Goal: Check status: Check status

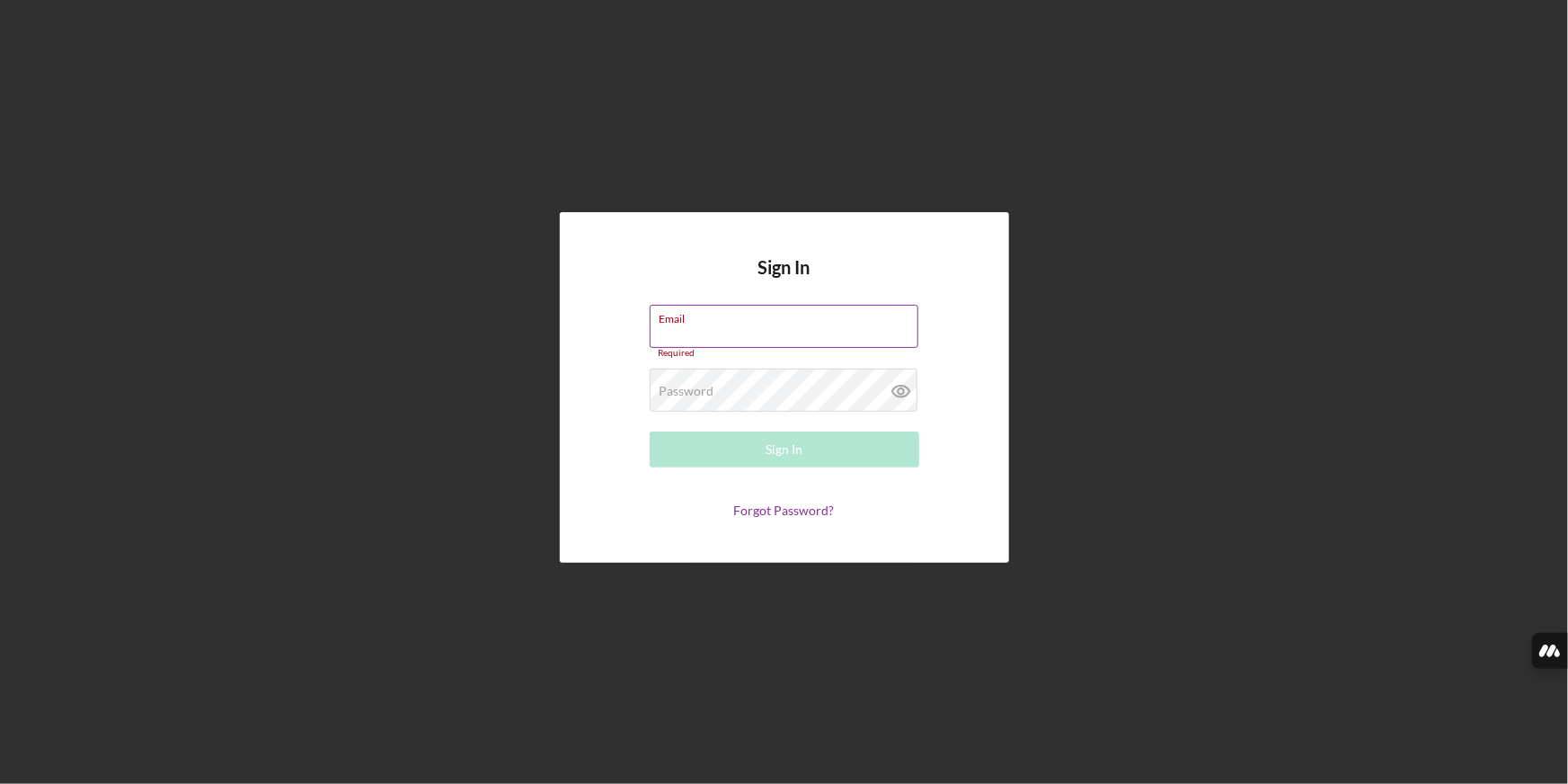
click at [751, 325] on div "Email Required" at bounding box center [784, 331] width 269 height 54
click at [754, 326] on input "Email" at bounding box center [783, 326] width 268 height 43
type input "[EMAIL_ADDRESS][DOMAIN_NAME]"
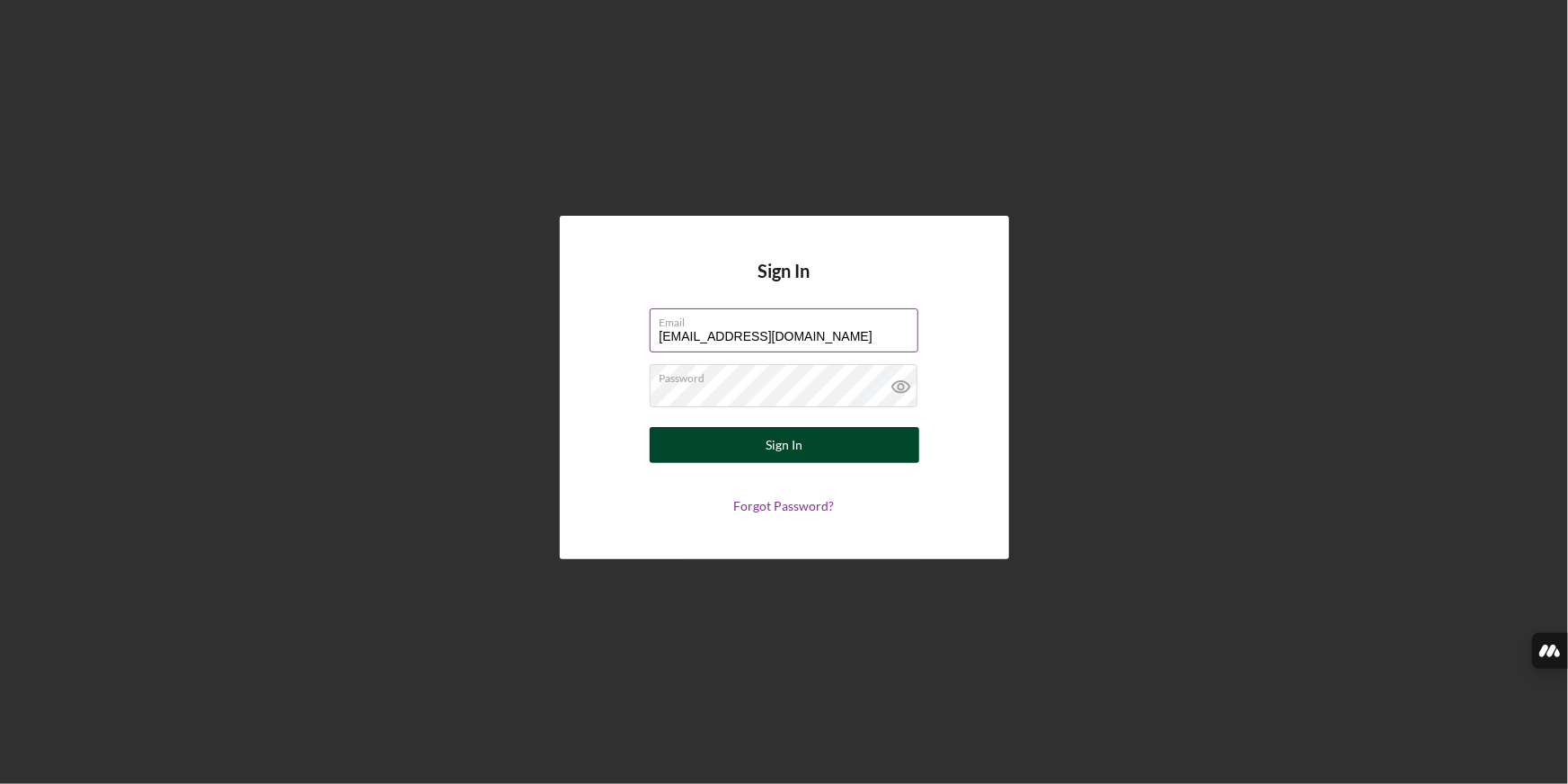
click at [802, 447] on button "Sign In" at bounding box center [784, 444] width 269 height 36
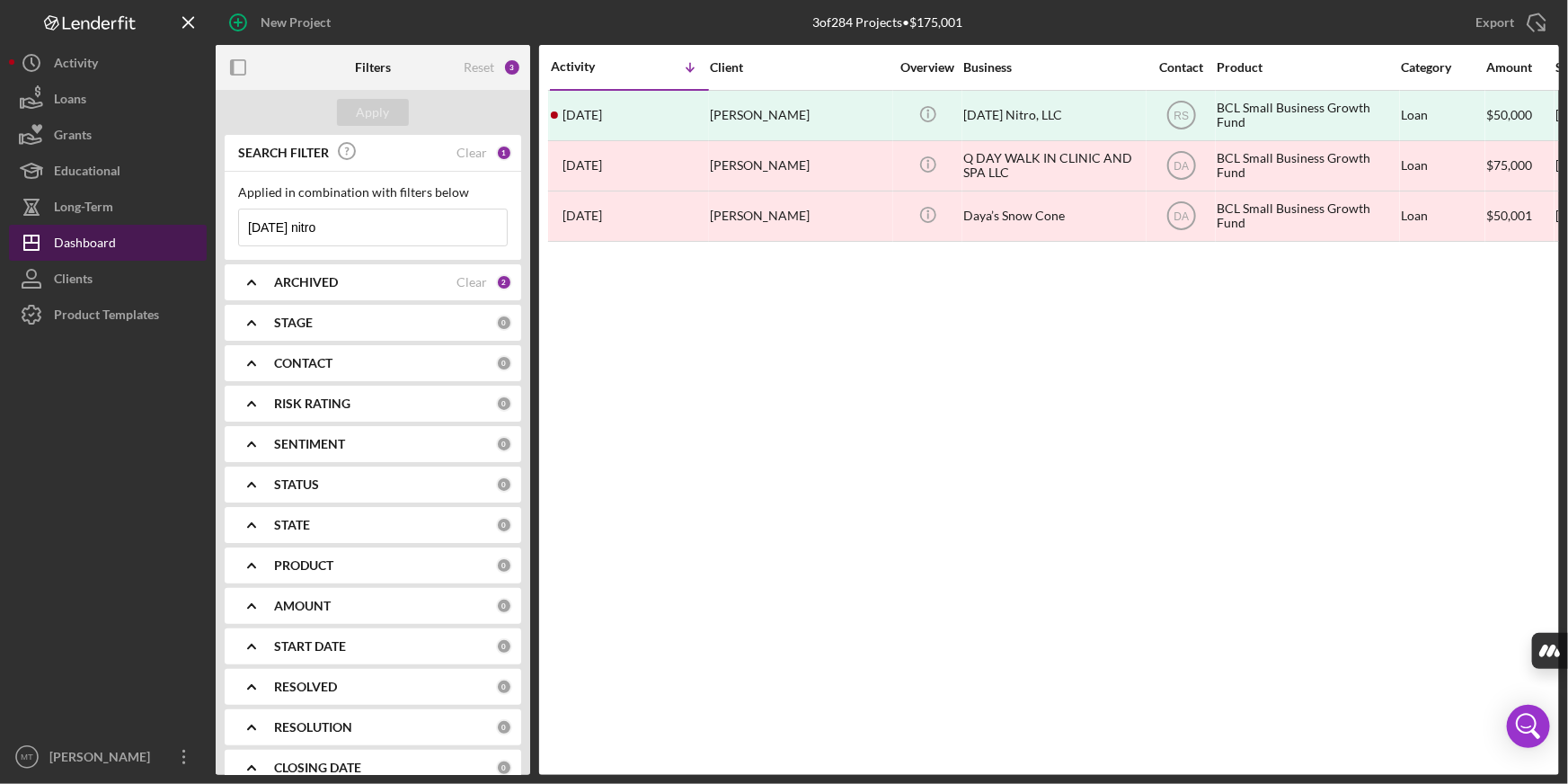
click at [143, 238] on button "Icon/Dashboard Dashboard" at bounding box center [107, 243] width 197 height 36
drag, startPoint x: 331, startPoint y: 222, endPoint x: -132, endPoint y: 221, distance: 463.0
click at [0, 221] on html "New Project 3 of 284 Projects • $175,001 [DATE] nitro Export Icon/Export Filter…" at bounding box center [784, 392] width 1568 height 784
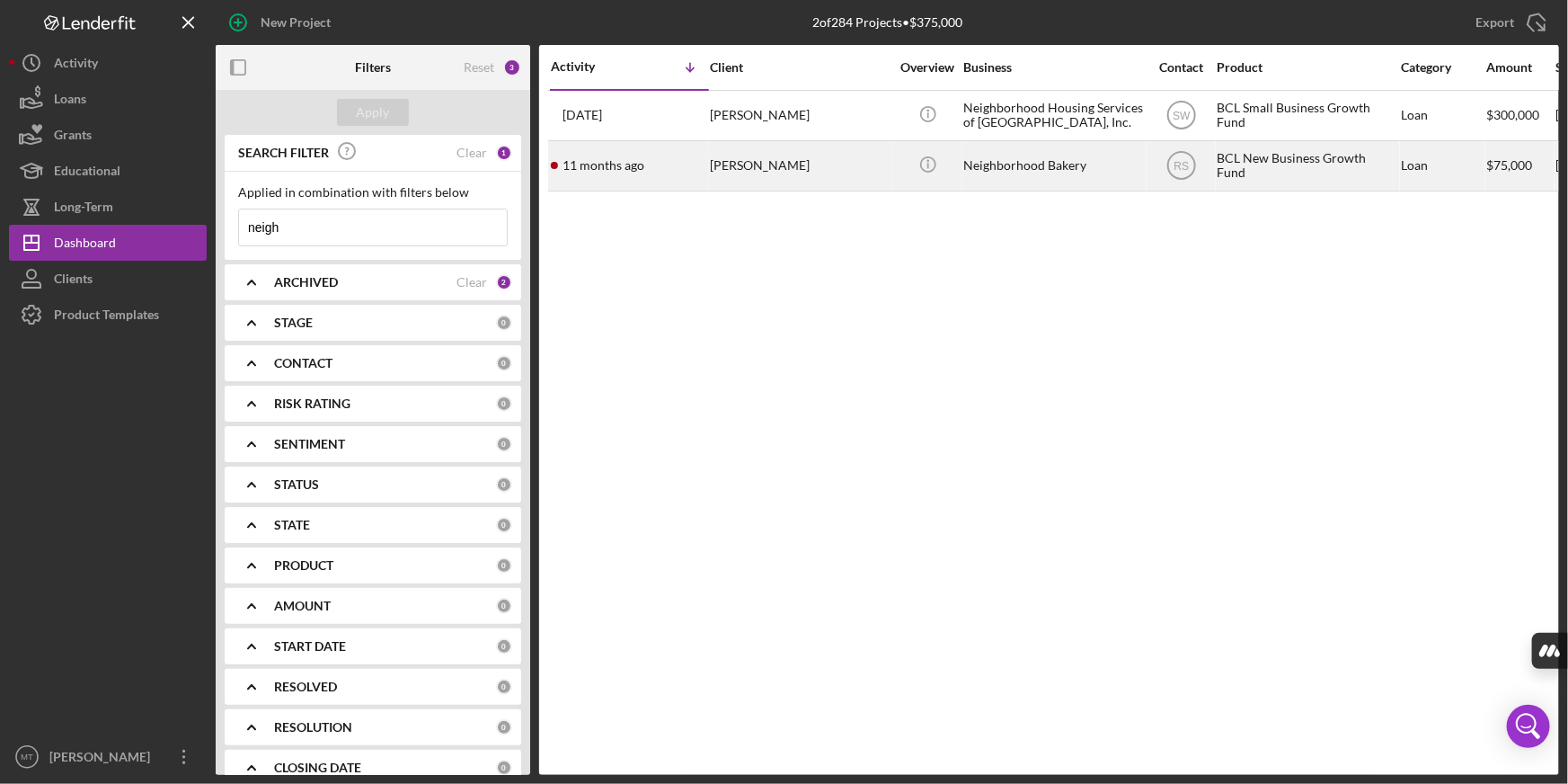
type input "neigh"
click at [775, 167] on div "[PERSON_NAME]" at bounding box center [800, 166] width 180 height 47
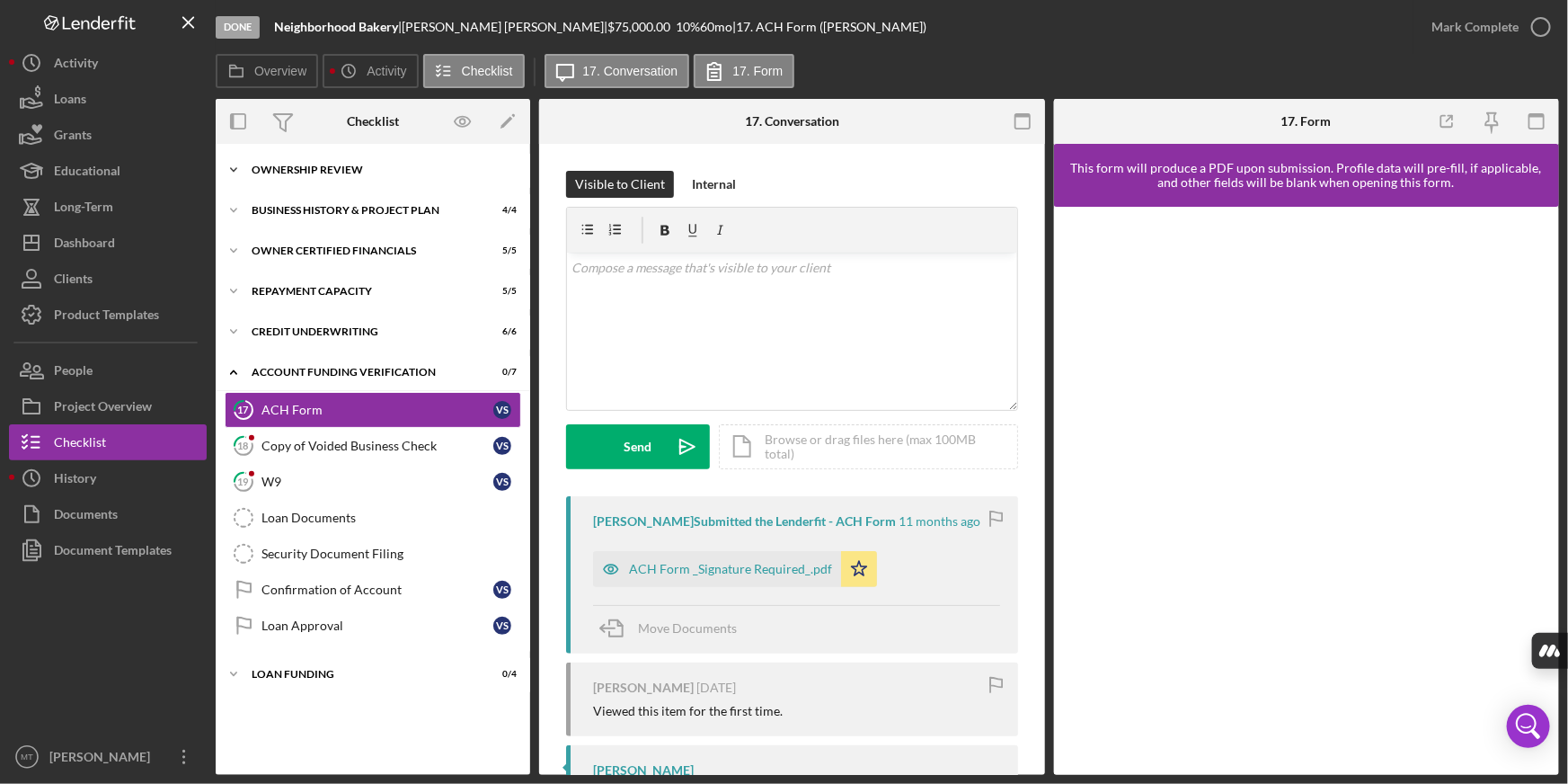
click at [316, 164] on div "Ownership Review" at bounding box center [379, 169] width 256 height 11
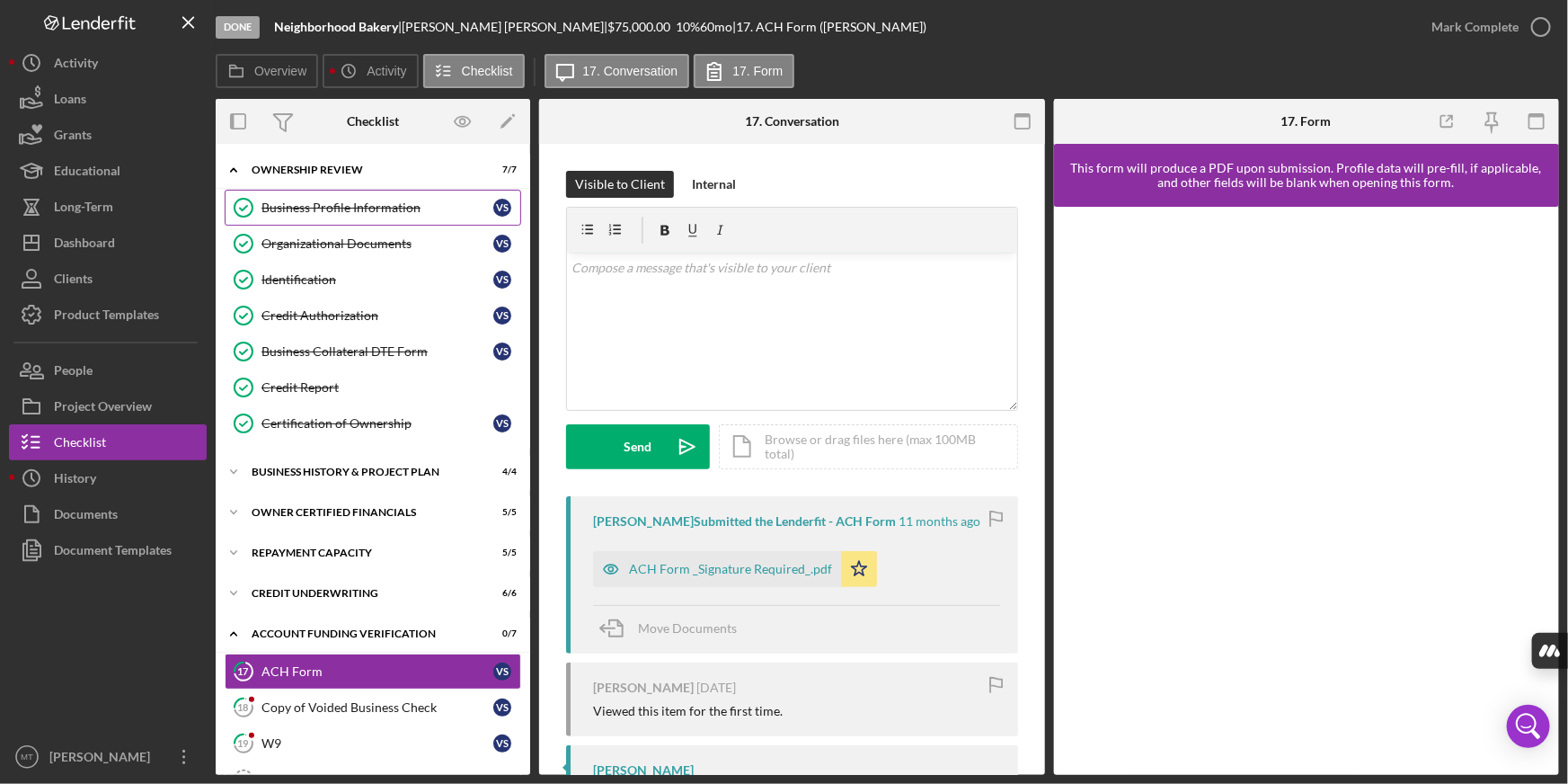
click at [342, 205] on div "Business Profile Information" at bounding box center [377, 207] width 232 height 15
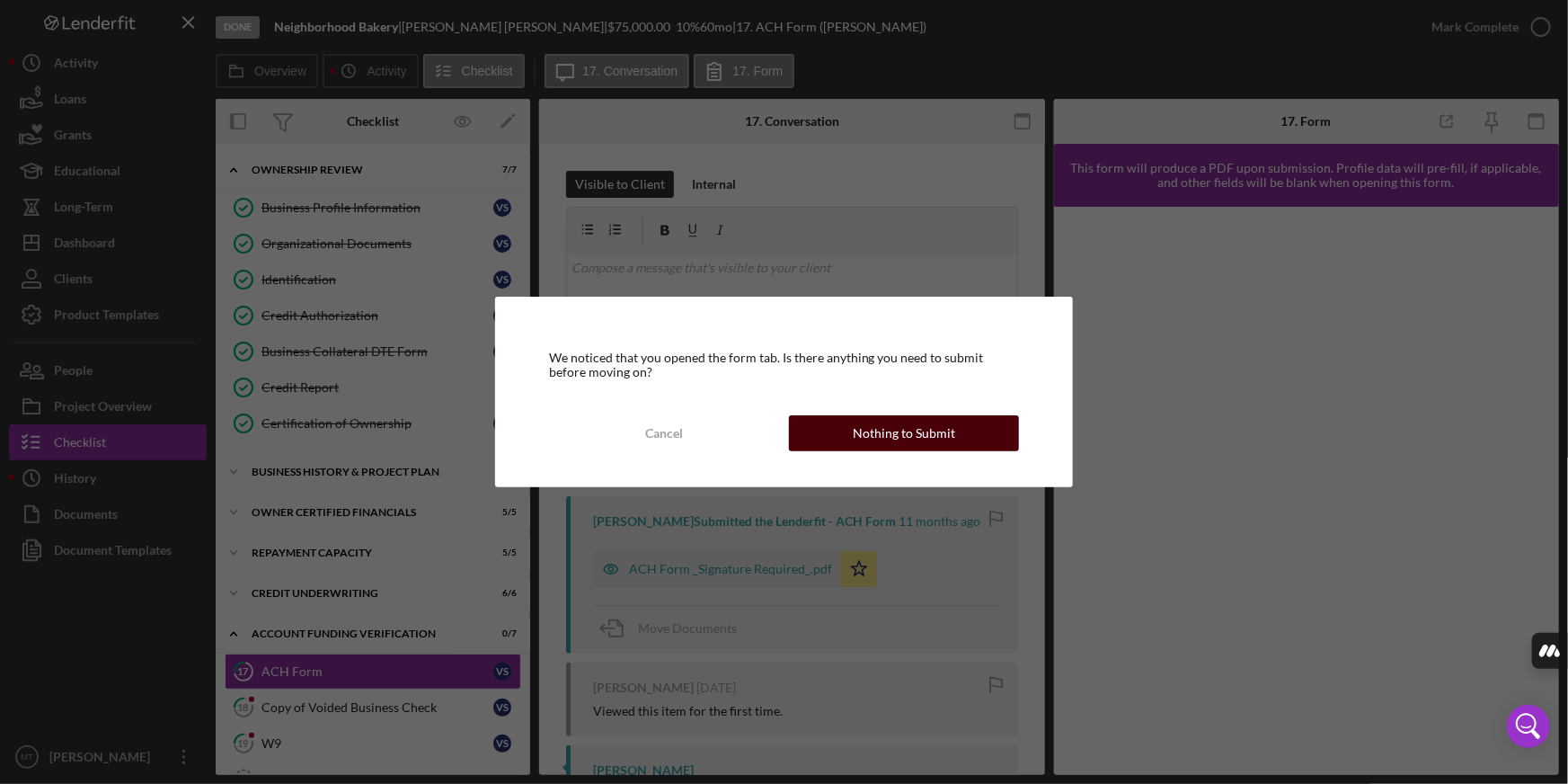
click at [878, 430] on div "Nothing to Submit" at bounding box center [904, 433] width 102 height 36
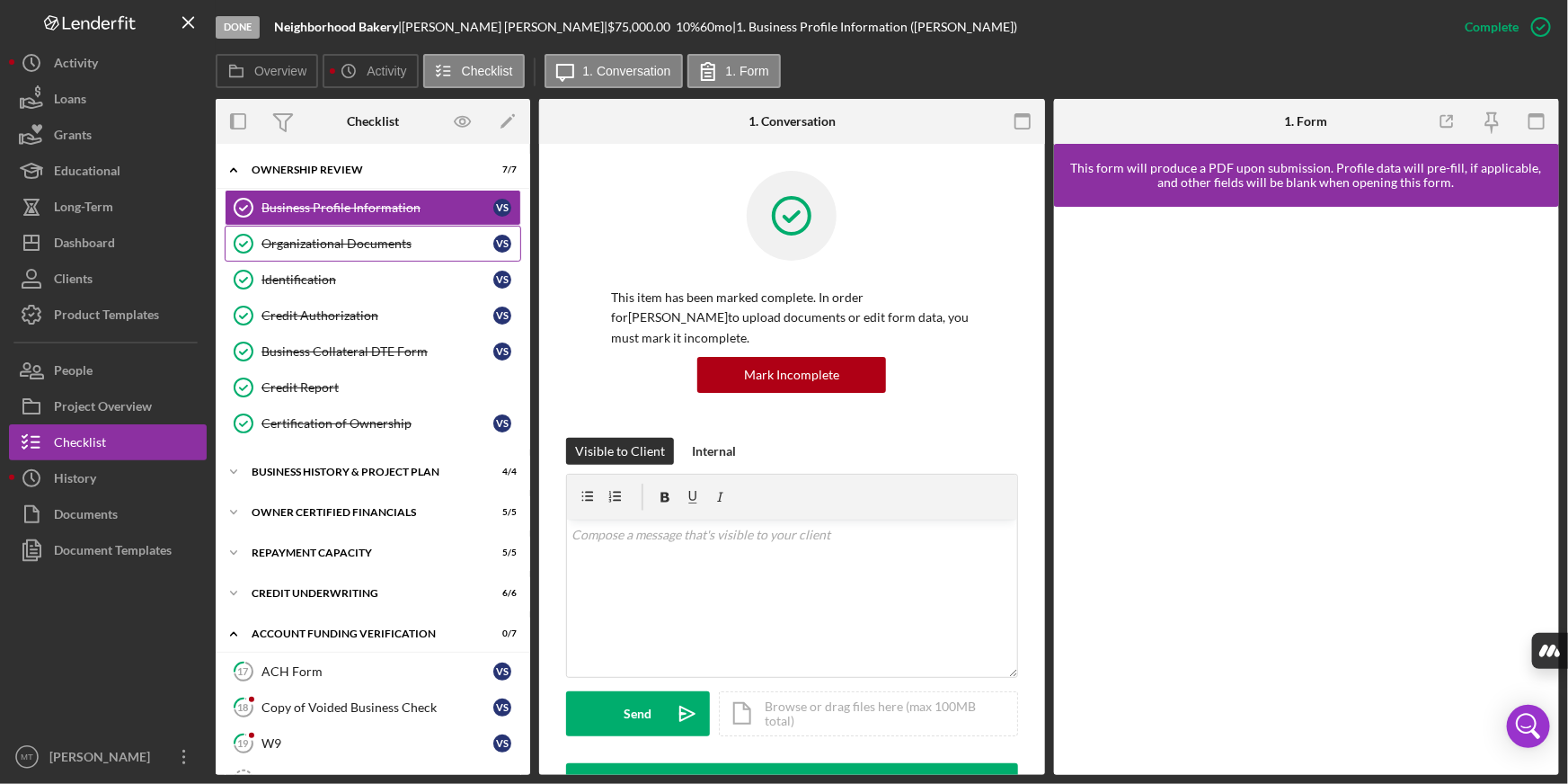
click at [377, 248] on div "Organizational Documents" at bounding box center [377, 244] width 232 height 15
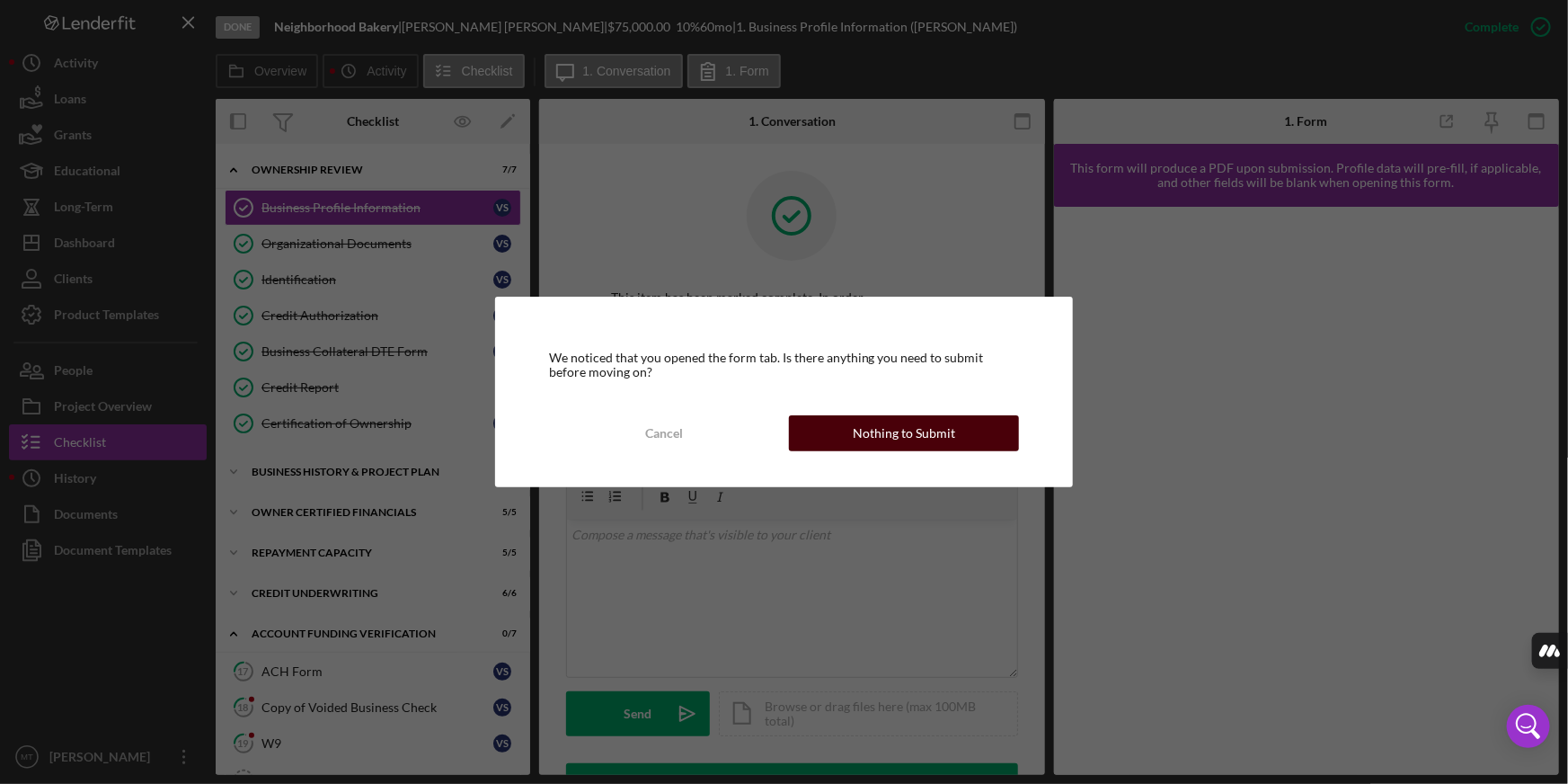
click at [938, 429] on div "Nothing to Submit" at bounding box center [904, 433] width 102 height 36
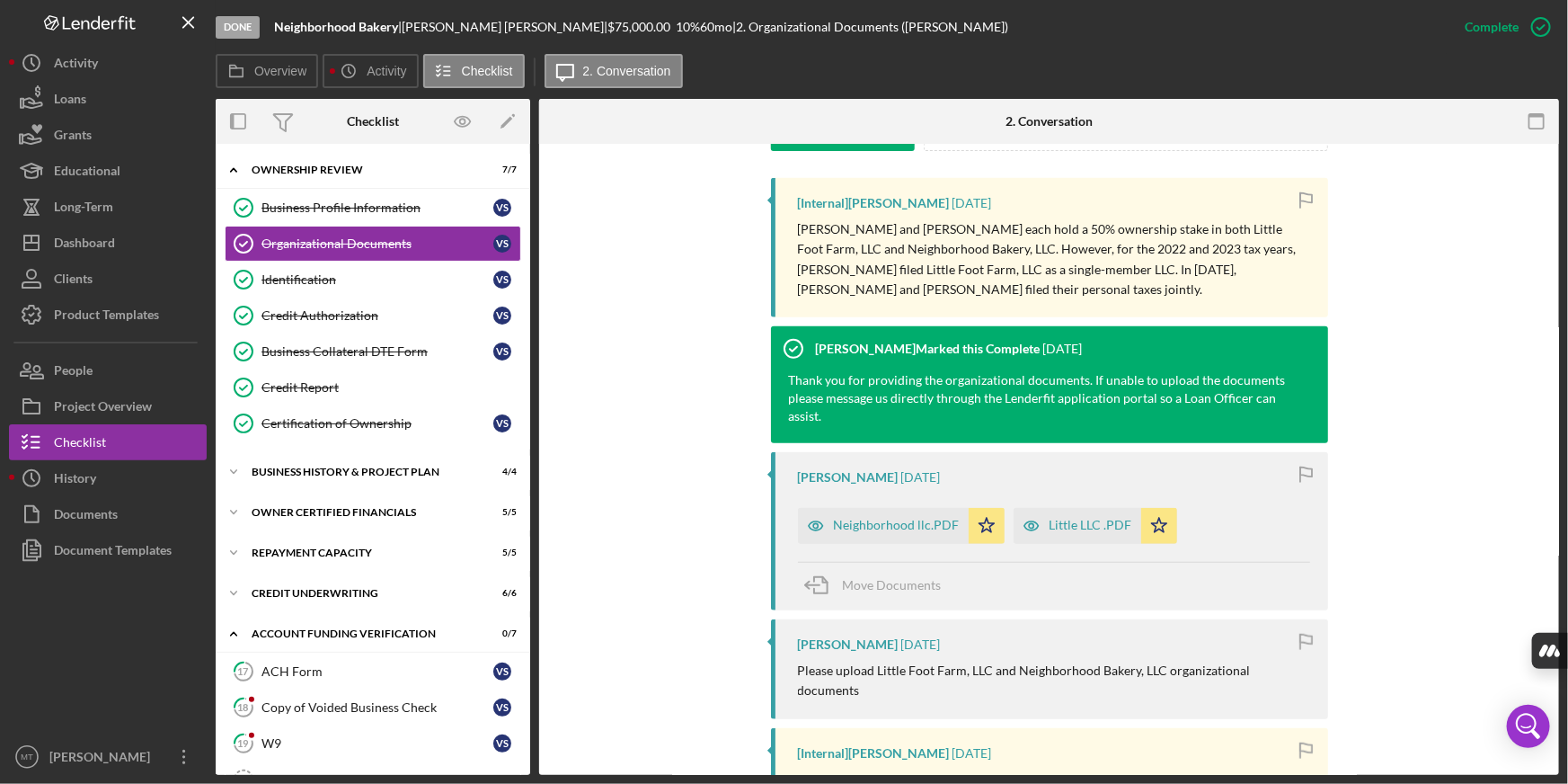
scroll to position [572, 0]
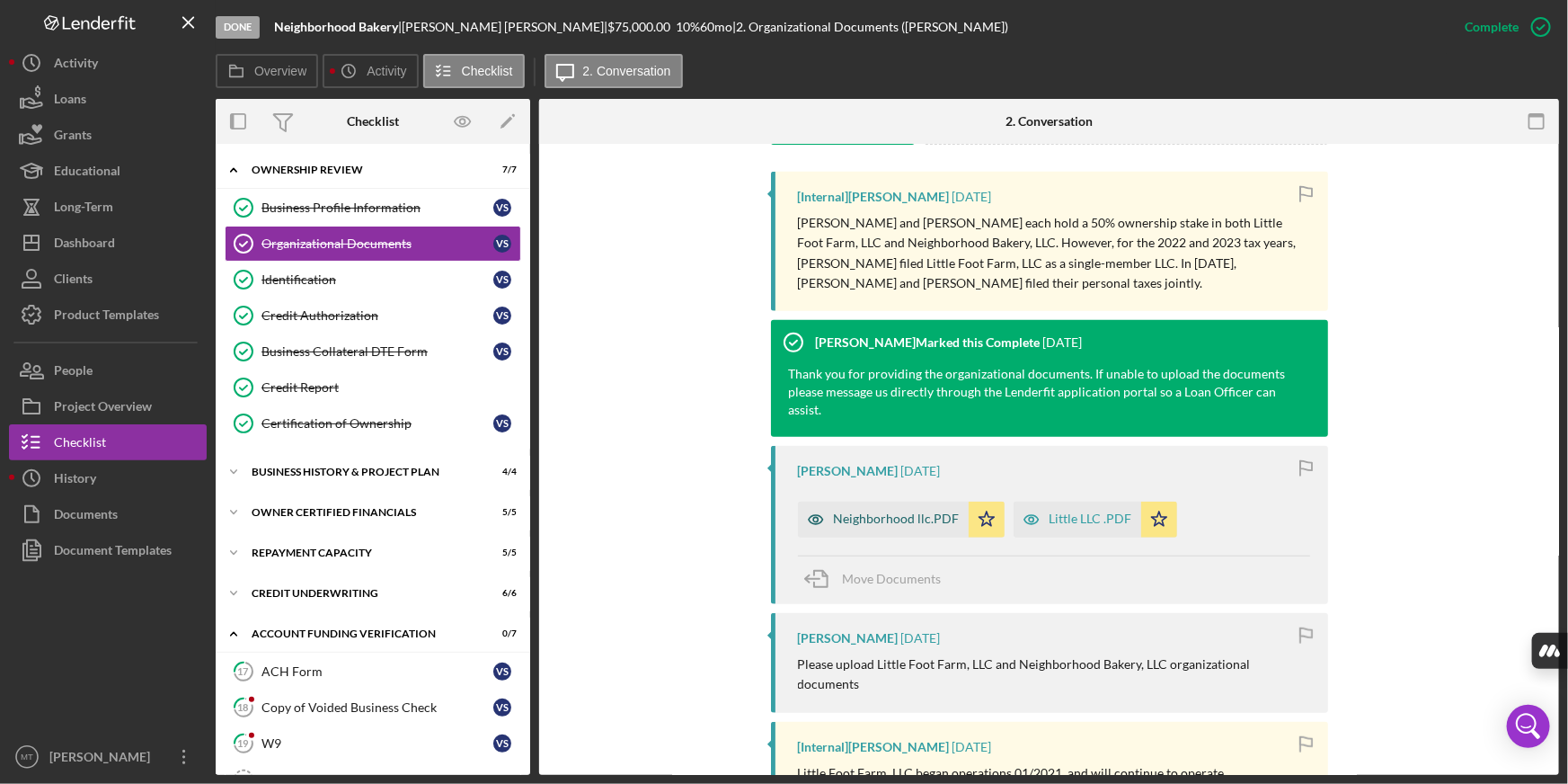
click at [935, 521] on div "Neighborhood llc.PDF" at bounding box center [897, 518] width 126 height 15
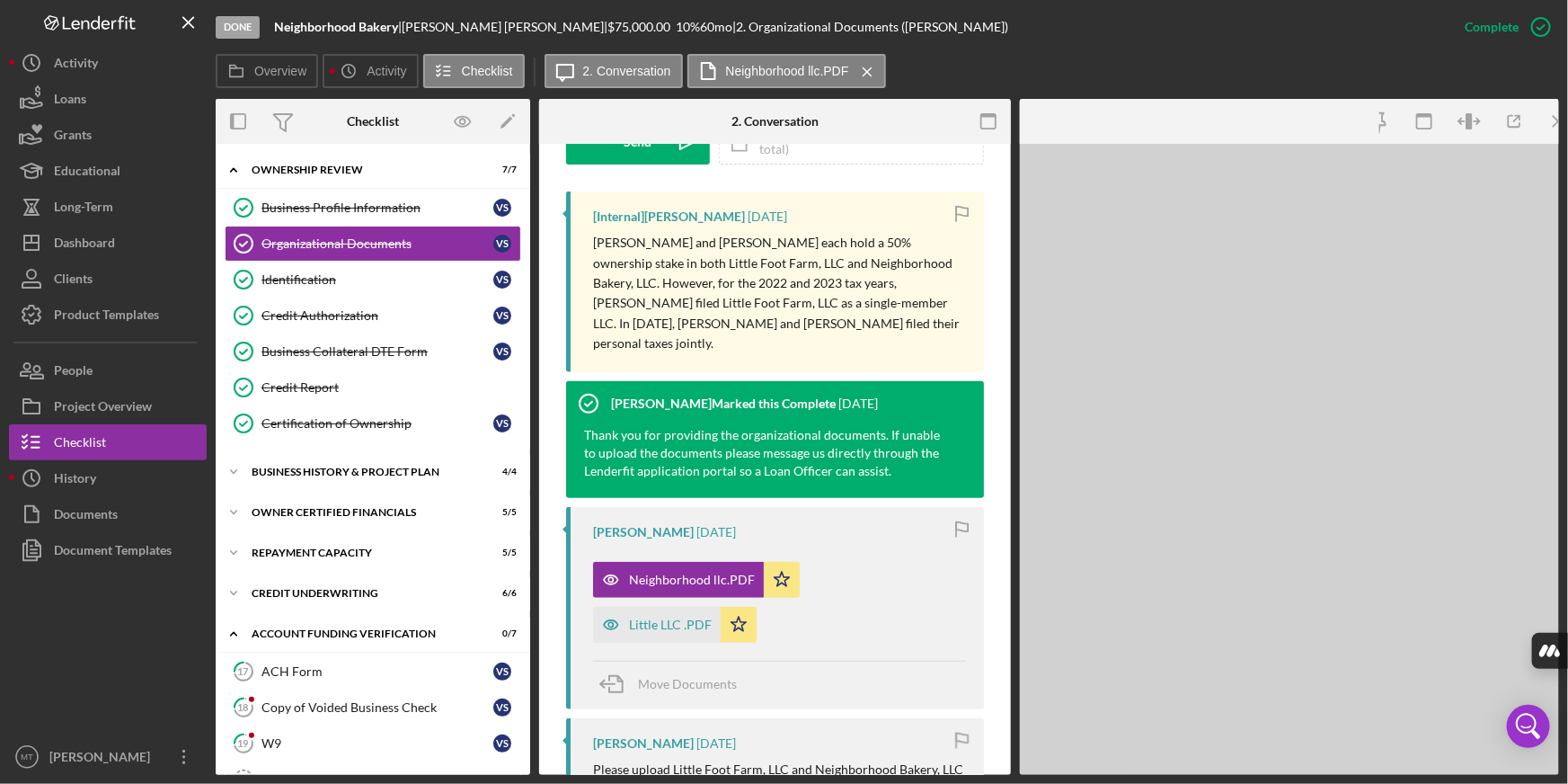
scroll to position [592, 0]
